Goal: Information Seeking & Learning: Learn about a topic

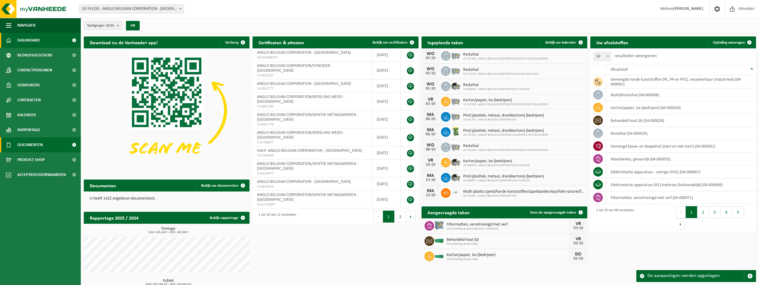
click at [25, 144] on span "Documenten" at bounding box center [29, 145] width 25 height 15
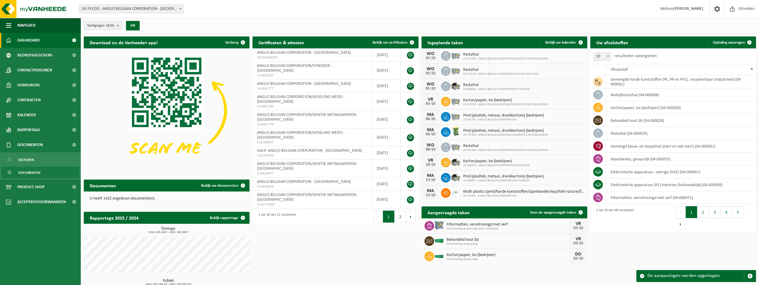
click at [36, 172] on span "Documenten" at bounding box center [29, 172] width 22 height 11
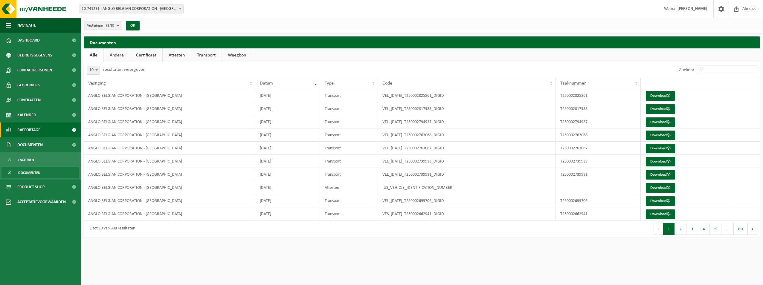
click at [29, 130] on span "Rapportage" at bounding box center [28, 130] width 23 height 15
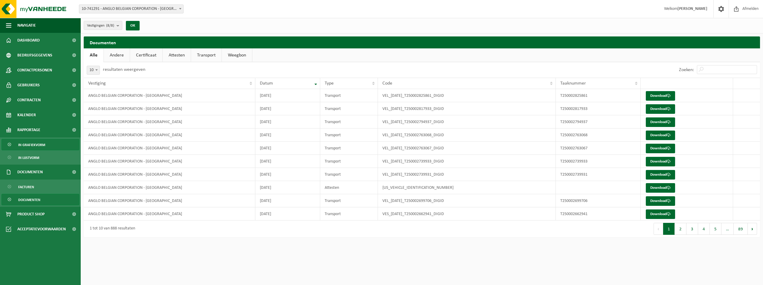
click at [37, 142] on span "In grafiekvorm" at bounding box center [31, 144] width 27 height 11
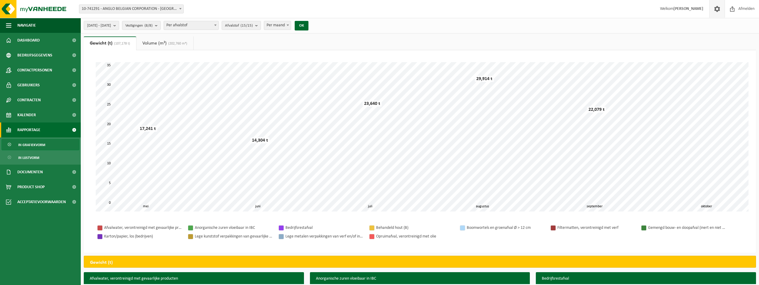
click at [719, 11] on span at bounding box center [716, 9] width 9 height 18
click at [111, 28] on span "[DATE] - [DATE]" at bounding box center [99, 25] width 24 height 9
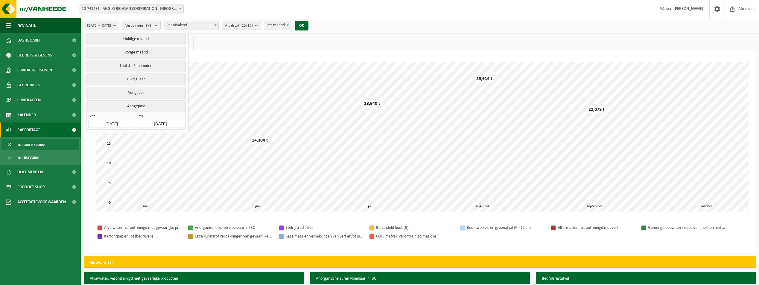
click at [123, 122] on input "[DATE]" at bounding box center [111, 124] width 47 height 8
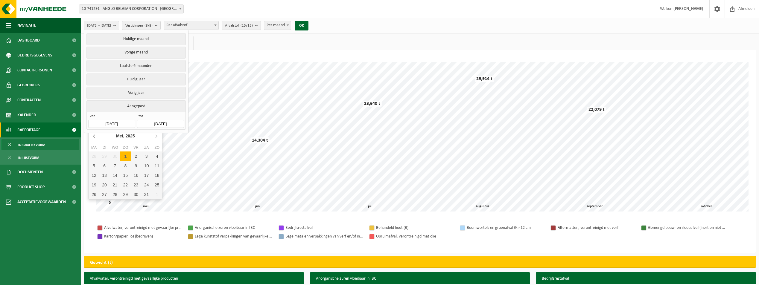
click at [93, 138] on icon at bounding box center [95, 136] width 10 height 10
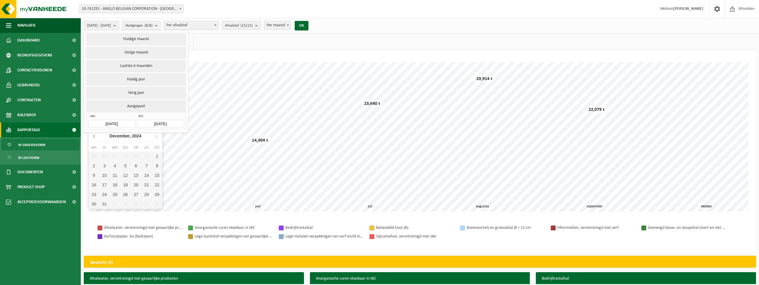
click at [93, 138] on icon at bounding box center [95, 136] width 10 height 10
click at [154, 137] on icon at bounding box center [156, 136] width 10 height 10
click at [95, 135] on icon at bounding box center [93, 136] width 1 height 3
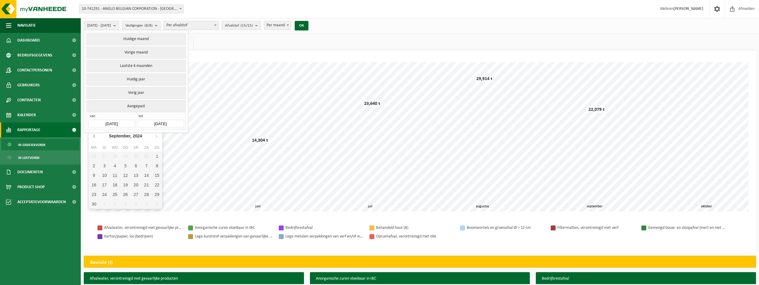
click at [95, 135] on icon at bounding box center [93, 136] width 1 height 3
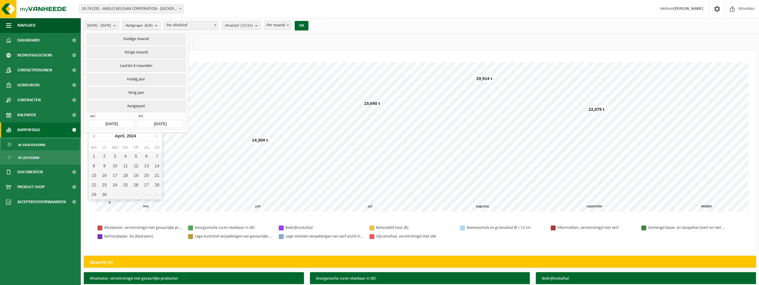
click at [95, 135] on icon at bounding box center [93, 136] width 1 height 3
click at [98, 157] on div "1" at bounding box center [94, 157] width 10 height 10
type input "[DATE]"
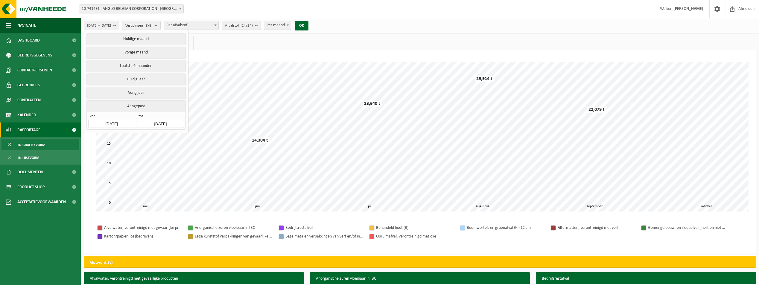
click at [160, 124] on input "[DATE]" at bounding box center [160, 124] width 47 height 8
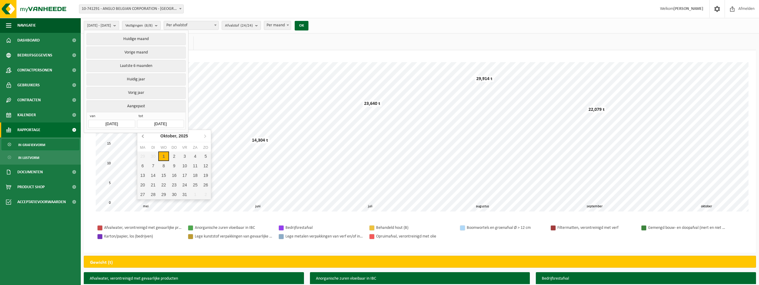
click at [147, 136] on icon at bounding box center [143, 136] width 10 height 10
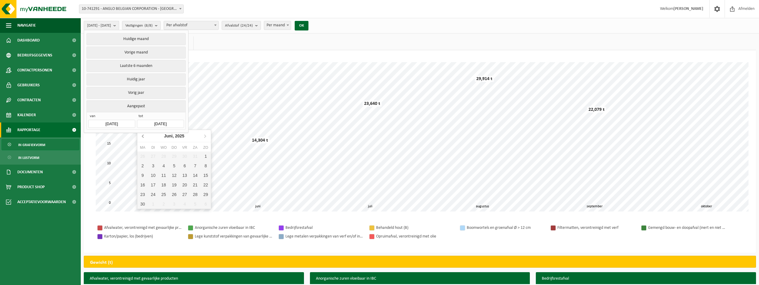
click at [147, 136] on icon at bounding box center [143, 136] width 10 height 10
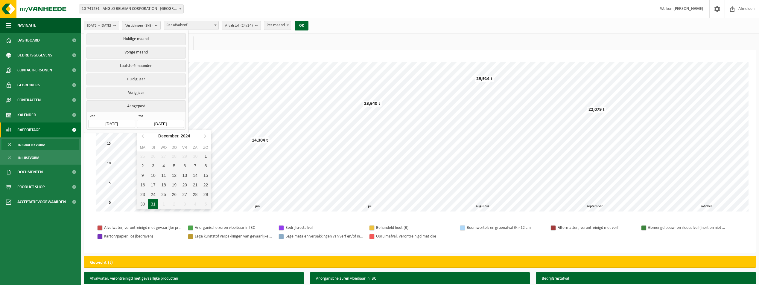
click at [156, 204] on div "31" at bounding box center [153, 205] width 10 height 10
type input "[DATE]"
click at [308, 25] on button "OK" at bounding box center [302, 26] width 14 height 10
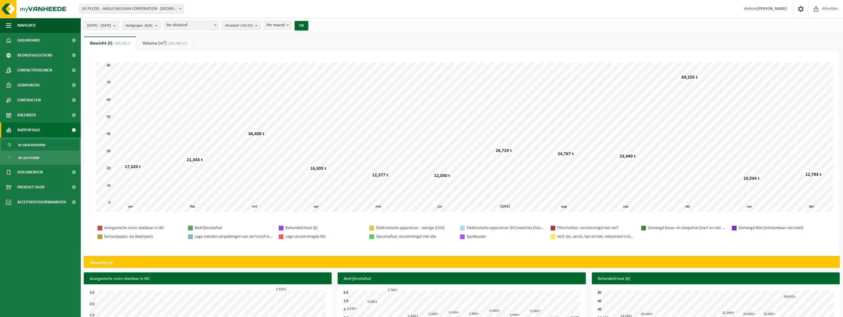
click at [160, 27] on b "submit" at bounding box center [157, 25] width 5 height 8
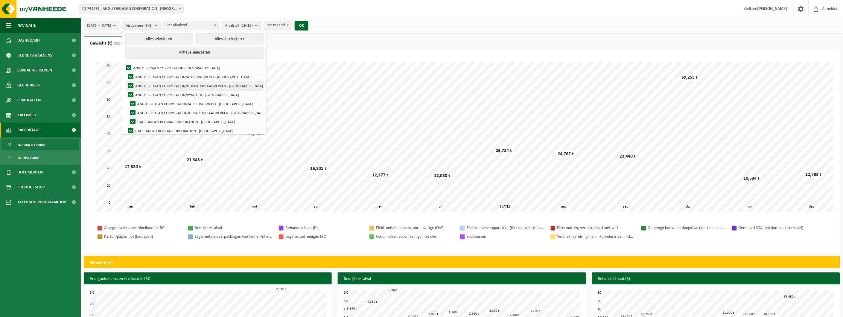
click at [145, 85] on label "ANGLO BELGIAN CORPORATION/GENTSE METAALWERKEN - [GEOGRAPHIC_DATA]" at bounding box center [195, 85] width 136 height 9
click at [126, 81] on input "ANGLO BELGIAN CORPORATION/GENTSE METAALWERKEN - [GEOGRAPHIC_DATA]" at bounding box center [126, 81] width 0 height 0
checkbox input "false"
click at [146, 93] on label "ANGLO BELGIAN CORPORATION/VYNCKIER - [GEOGRAPHIC_DATA]" at bounding box center [195, 94] width 136 height 9
click at [126, 90] on input "ANGLO BELGIAN CORPORATION/VYNCKIER - [GEOGRAPHIC_DATA]" at bounding box center [126, 90] width 0 height 0
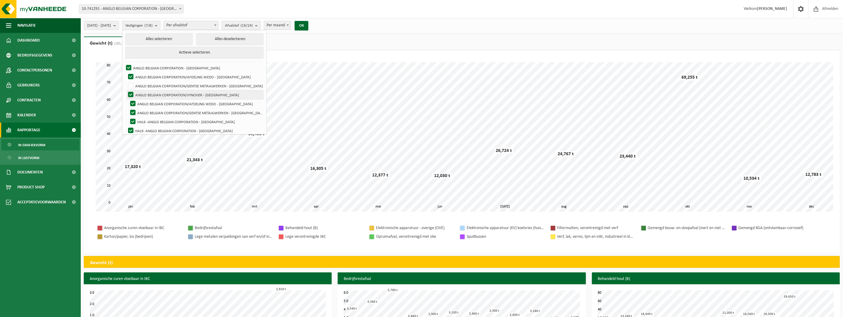
checkbox input "false"
click at [148, 113] on label "ANGLO BELGIAN CORPORATION/GENTSE METAALWERKEN - [GEOGRAPHIC_DATA]" at bounding box center [196, 112] width 134 height 9
click at [126, 81] on input "ANGLO BELGIAN CORPORATION/GENTSE METAALWERKEN - [GEOGRAPHIC_DATA]" at bounding box center [126, 81] width 0 height 0
checkbox input "true"
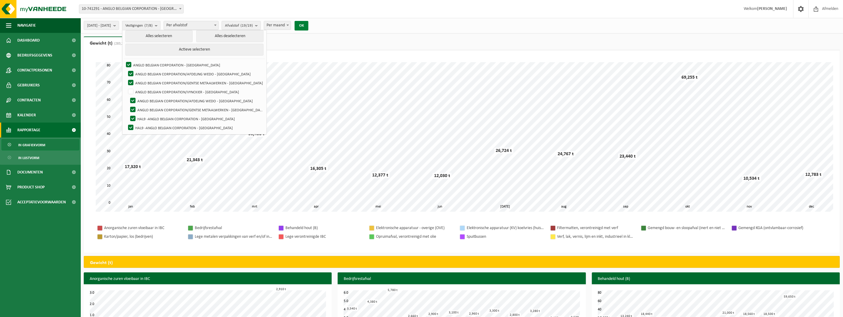
click at [308, 26] on button "OK" at bounding box center [302, 26] width 14 height 10
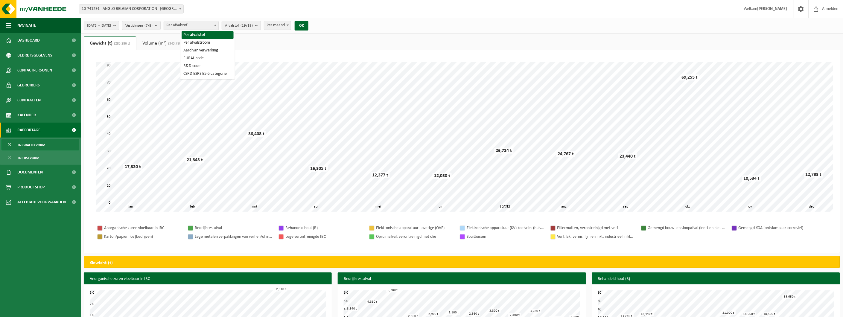
click at [193, 26] on span "Per afvalstof" at bounding box center [191, 25] width 54 height 8
click at [288, 27] on span "Per maand" at bounding box center [277, 25] width 27 height 8
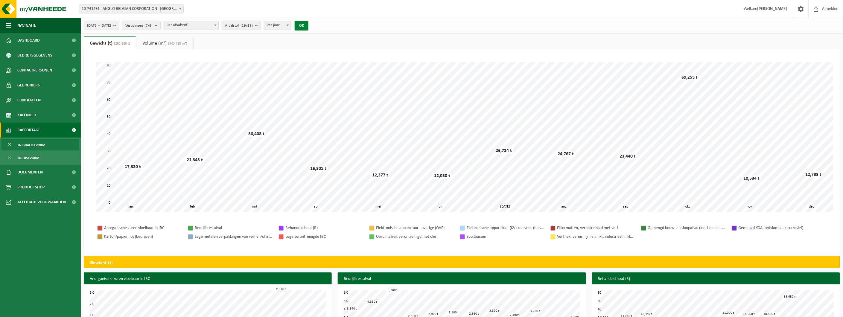
click at [308, 25] on button "OK" at bounding box center [302, 26] width 14 height 10
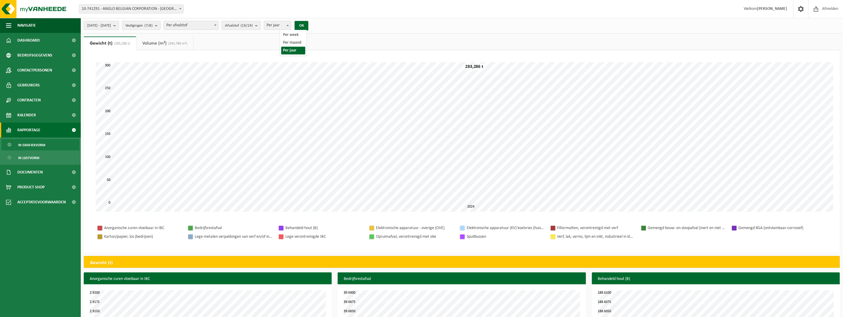
click at [291, 24] on span "Per jaar" at bounding box center [277, 25] width 27 height 8
click at [308, 28] on button "OK" at bounding box center [302, 26] width 14 height 10
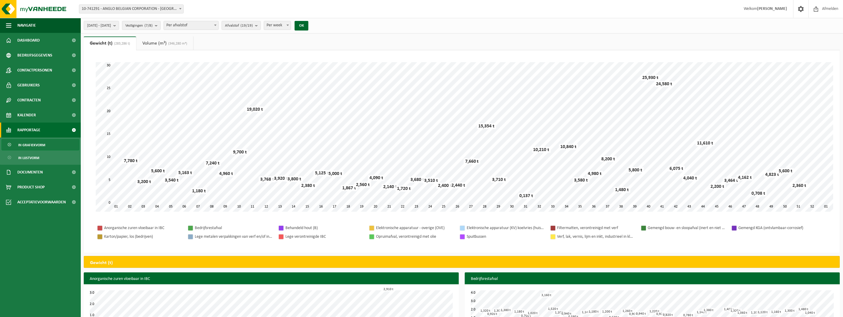
click at [291, 27] on span at bounding box center [288, 25] width 6 height 8
select select "2"
click at [308, 26] on button "OK" at bounding box center [302, 26] width 14 height 10
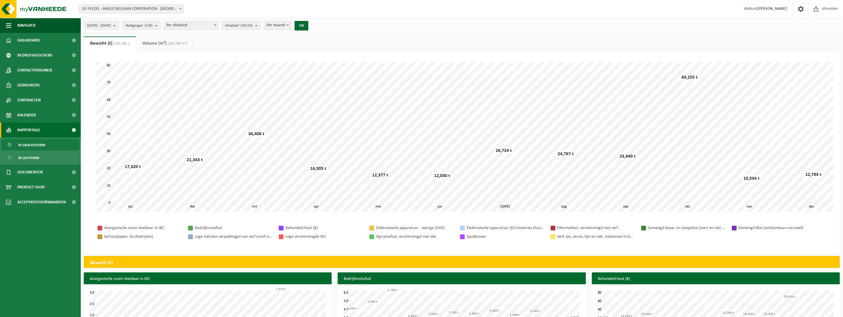
click at [261, 28] on button "Afvalstof (19/19)" at bounding box center [241, 25] width 39 height 9
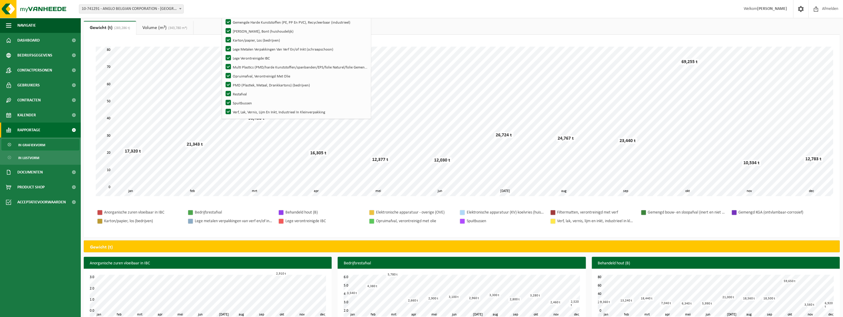
scroll to position [0, 0]
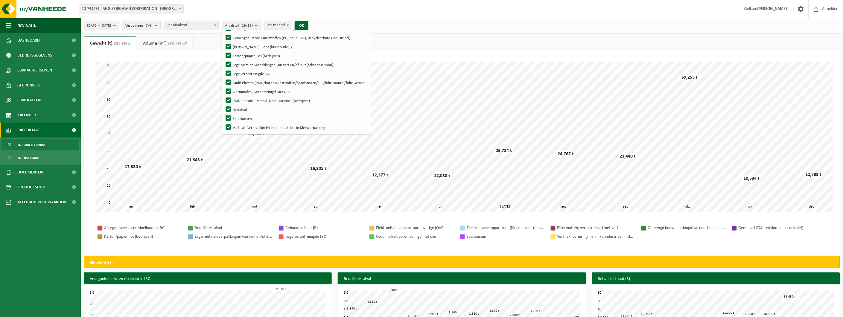
click at [419, 13] on div "Vestiging: 10-741291 - ANGLO BELGIAN CORPORATION - [GEOGRAPHIC_DATA] 10-772116 …" at bounding box center [421, 9] width 843 height 18
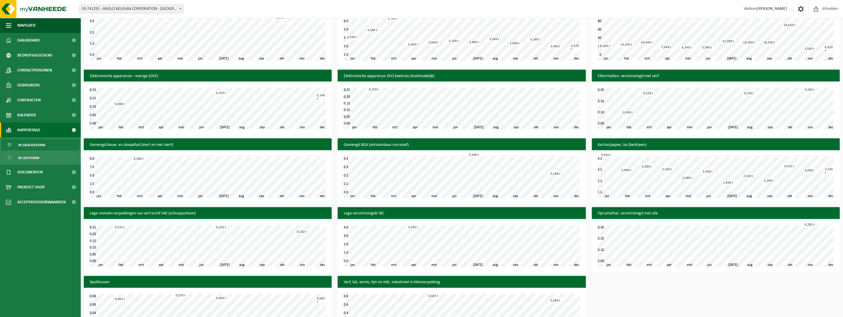
scroll to position [302, 0]
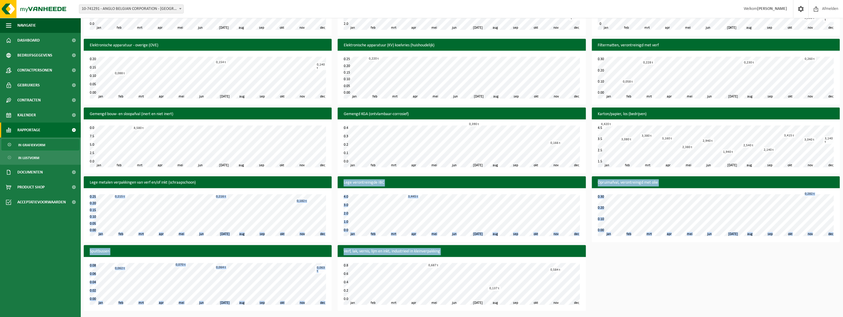
drag, startPoint x: 620, startPoint y: 300, endPoint x: 250, endPoint y: 188, distance: 386.4
click at [250, 188] on div "Anorganische zuren vloeibaar in IBC feb mrt apr mei jun [DATE] aug sep okt nov …" at bounding box center [462, 142] width 762 height 344
click at [643, 258] on div "Anorganische zuren vloeibaar in IBC feb mrt apr mei jun [DATE] aug sep okt nov …" at bounding box center [462, 142] width 762 height 344
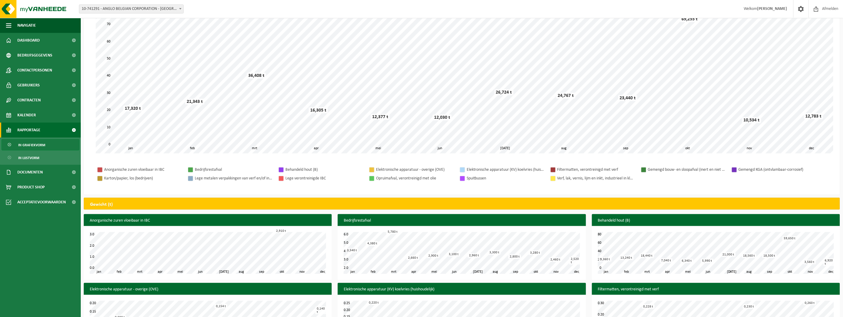
scroll to position [0, 0]
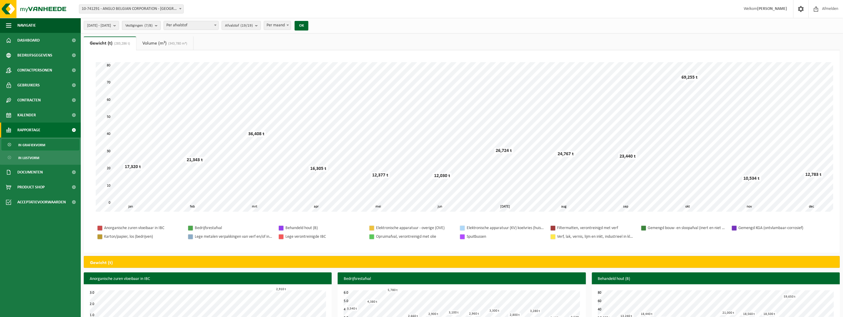
click at [160, 27] on b "submit" at bounding box center [157, 25] width 5 height 8
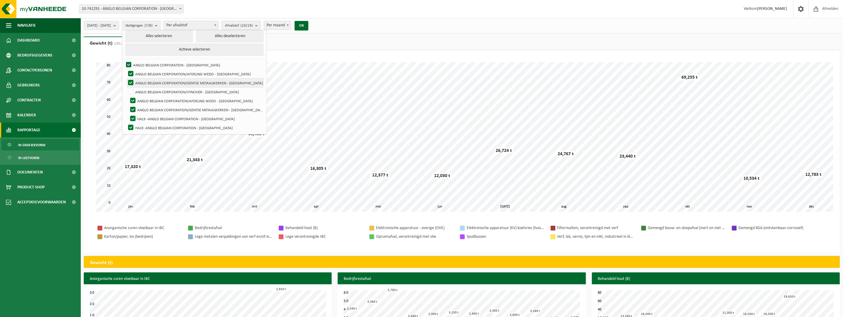
click at [145, 81] on label "ANGLO BELGIAN CORPORATION/GENTSE METAALWERKEN - [GEOGRAPHIC_DATA]" at bounding box center [195, 82] width 136 height 9
click at [126, 78] on input "ANGLO BELGIAN CORPORATION/GENTSE METAALWERKEN - [GEOGRAPHIC_DATA]" at bounding box center [126, 78] width 0 height 0
click at [150, 110] on label "ANGLO BELGIAN CORPORATION/GENTSE METAALWERKEN - [GEOGRAPHIC_DATA]" at bounding box center [196, 109] width 134 height 9
click at [126, 78] on input "ANGLO BELGIAN CORPORATION/GENTSE METAALWERKEN - [GEOGRAPHIC_DATA]" at bounding box center [126, 78] width 0 height 0
click at [148, 108] on label "ANGLO BELGIAN CORPORATION/GENTSE METAALWERKEN - [GEOGRAPHIC_DATA]" at bounding box center [196, 109] width 134 height 9
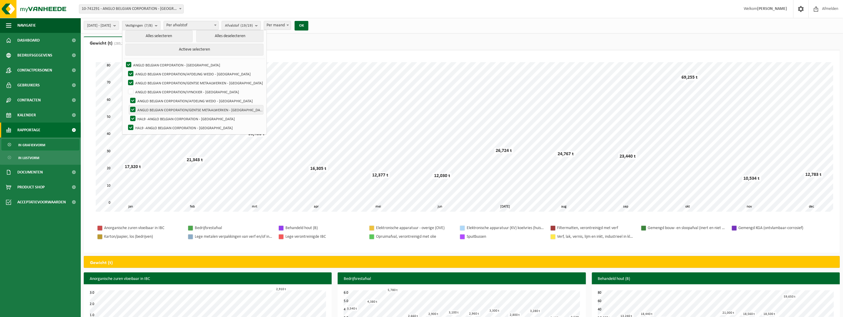
click at [126, 78] on input "ANGLO BELGIAN CORPORATION/GENTSE METAALWERKEN - [GEOGRAPHIC_DATA]" at bounding box center [126, 78] width 0 height 0
click at [148, 108] on label "ANGLO BELGIAN CORPORATION/GENTSE METAALWERKEN - [GEOGRAPHIC_DATA]" at bounding box center [196, 109] width 134 height 9
click at [126, 78] on input "ANGLO BELGIAN CORPORATION/GENTSE METAALWERKEN - [GEOGRAPHIC_DATA]" at bounding box center [126, 78] width 0 height 0
click at [148, 108] on label "ANGLO BELGIAN CORPORATION/GENTSE METAALWERKEN - [GEOGRAPHIC_DATA]" at bounding box center [196, 109] width 134 height 9
click at [126, 78] on input "ANGLO BELGIAN CORPORATION/GENTSE METAALWERKEN - [GEOGRAPHIC_DATA]" at bounding box center [126, 78] width 0 height 0
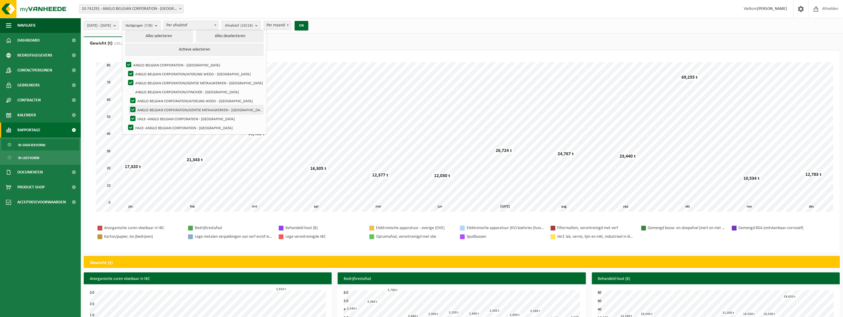
checkbox input "false"
click at [308, 26] on button "OK" at bounding box center [302, 26] width 14 height 10
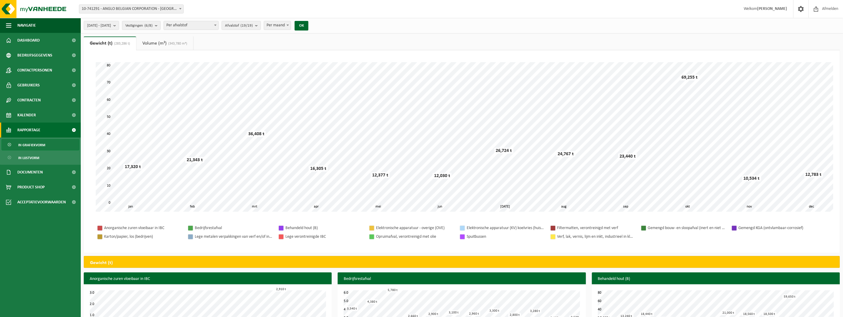
click at [171, 45] on span "(343,780 m³)" at bounding box center [177, 44] width 21 height 4
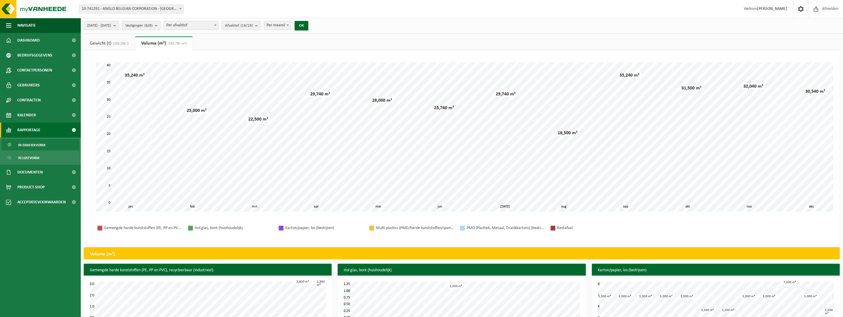
click at [214, 25] on span "Per afvalstof" at bounding box center [191, 25] width 54 height 8
select select "8"
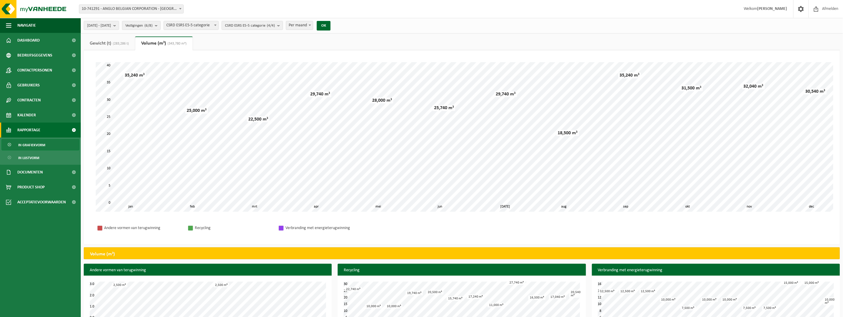
click at [102, 39] on link "Gewicht (t) (283,286 t)" at bounding box center [109, 43] width 51 height 14
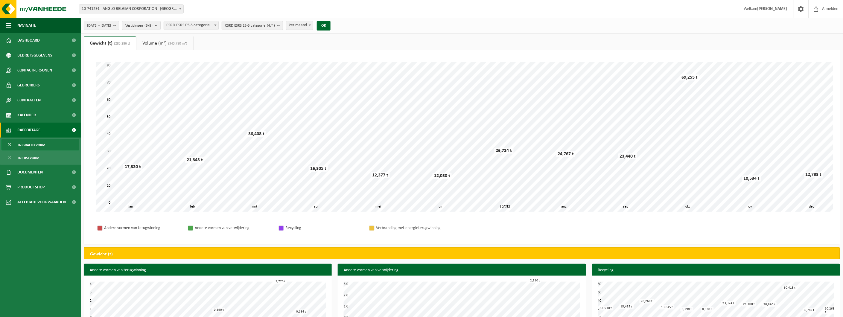
click at [164, 43] on link "Volume (m³) (343,780 m³)" at bounding box center [164, 43] width 57 height 14
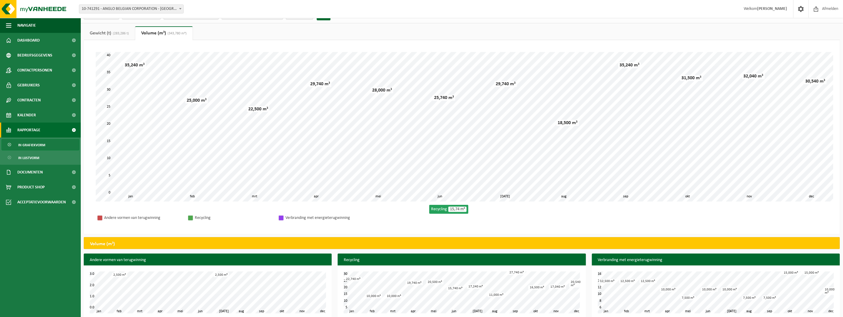
scroll to position [19, 0]
